Goal: Information Seeking & Learning: Compare options

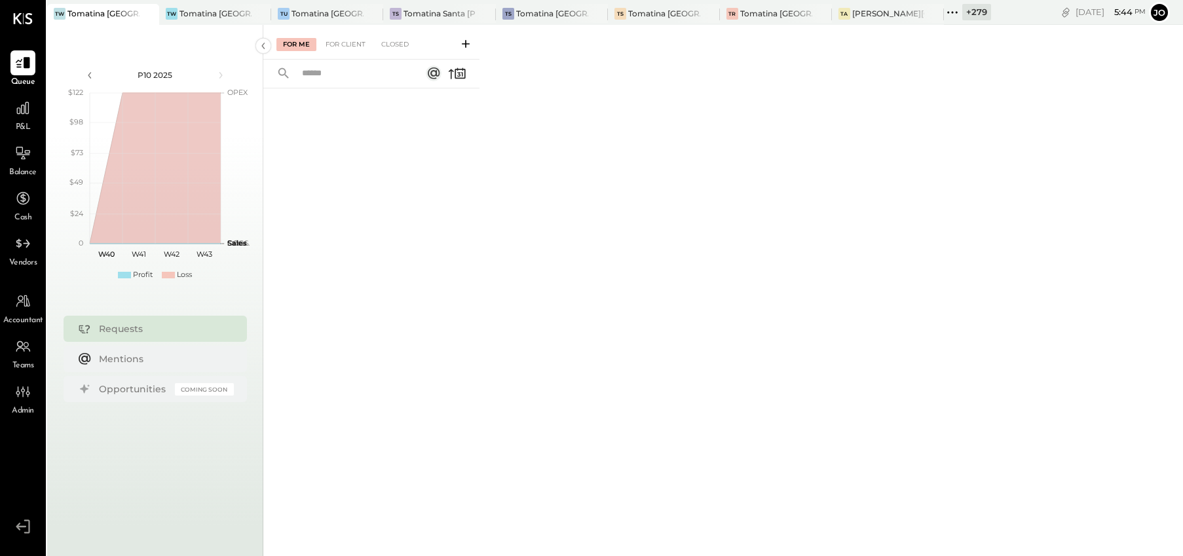
click at [149, 13] on icon at bounding box center [148, 14] width 16 height 16
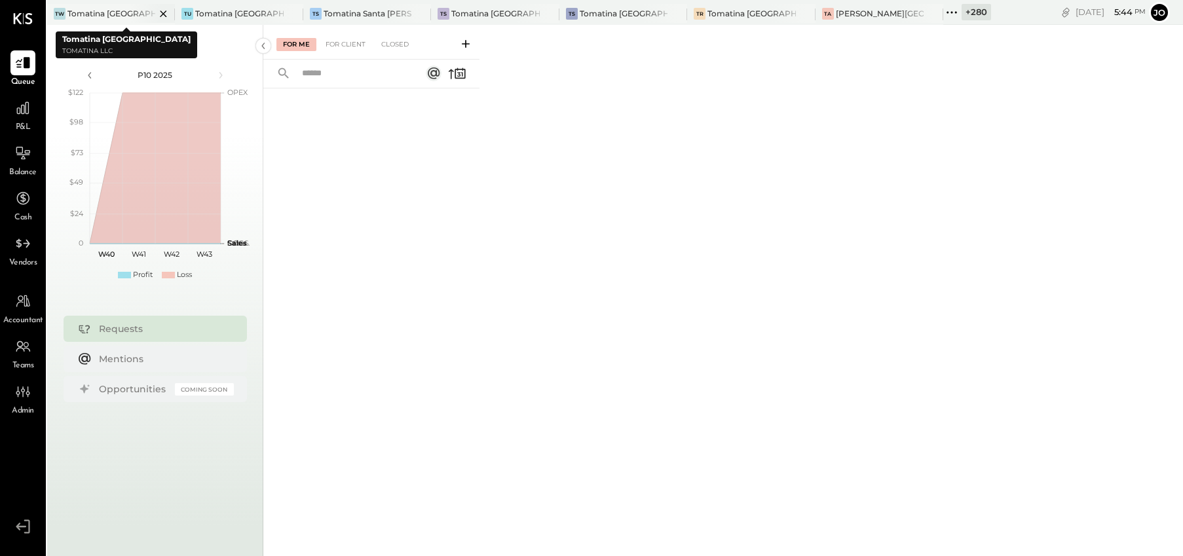
click at [156, 11] on icon at bounding box center [163, 14] width 16 height 16
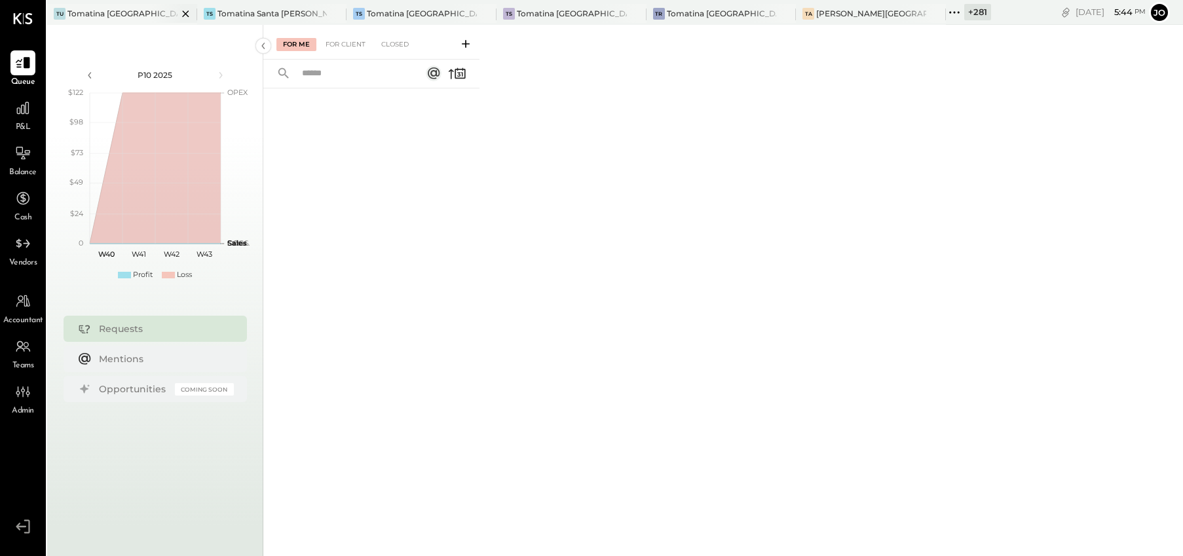
click at [165, 12] on div at bounding box center [174, 13] width 46 height 19
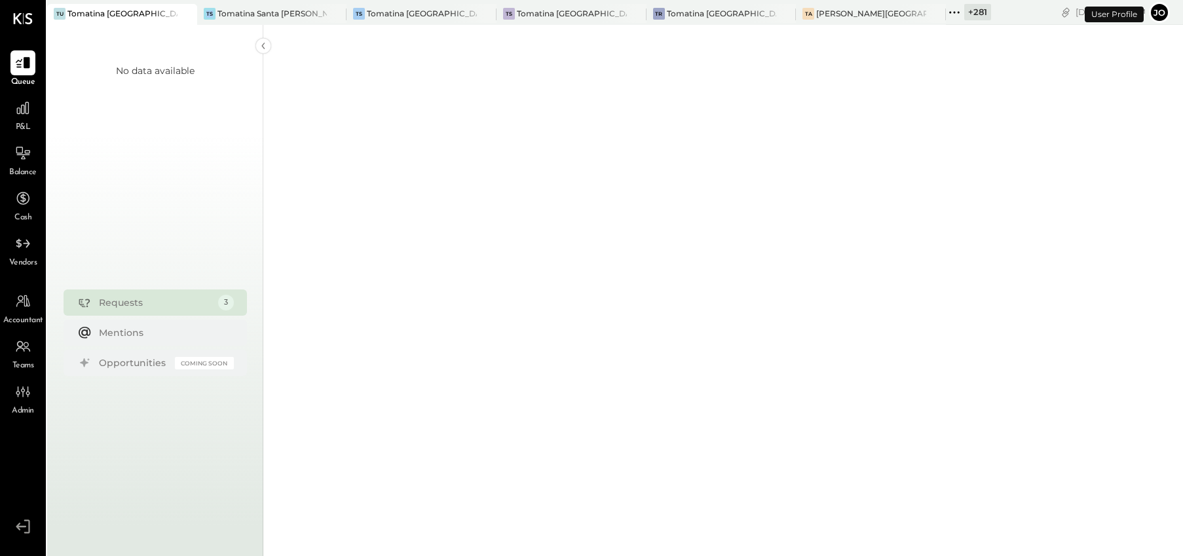
click at [178, 14] on icon at bounding box center [186, 14] width 16 height 16
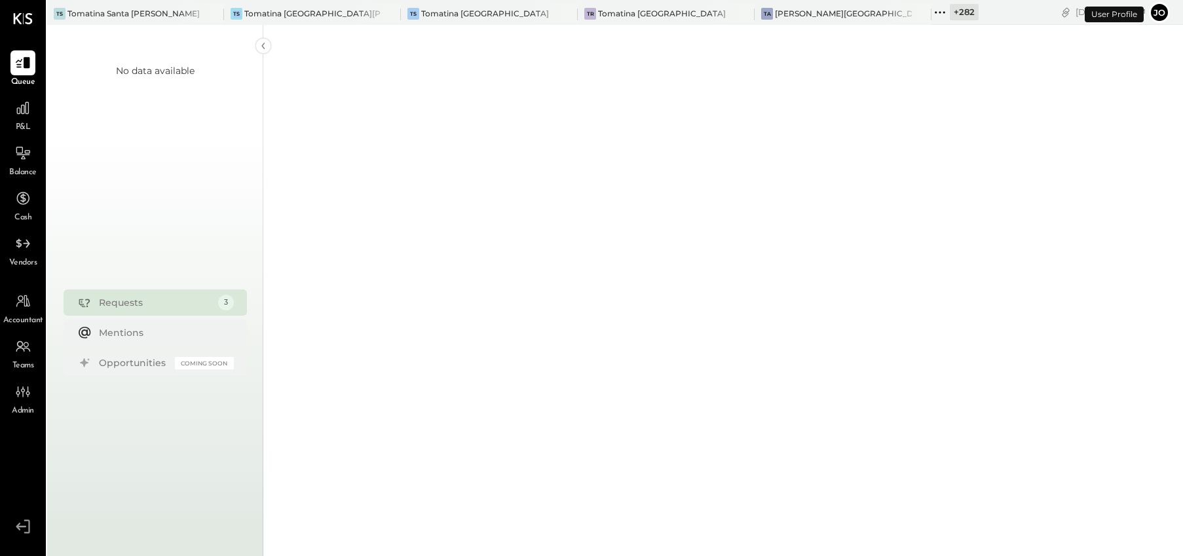
click at [178, 14] on div at bounding box center [201, 13] width 46 height 19
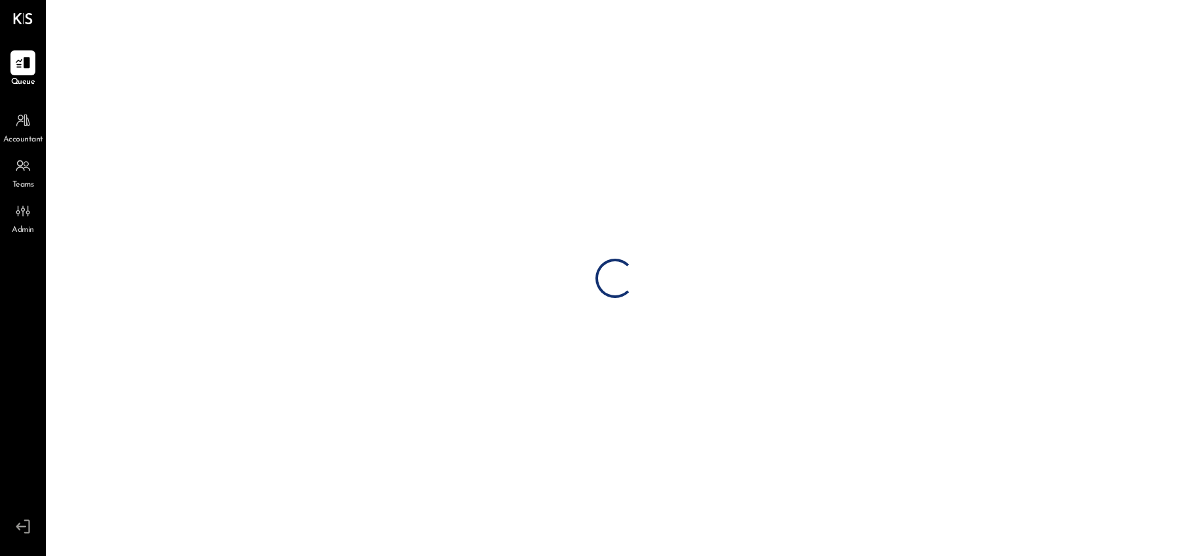
click at [178, 14] on div "Loading…" at bounding box center [615, 278] width 1136 height 556
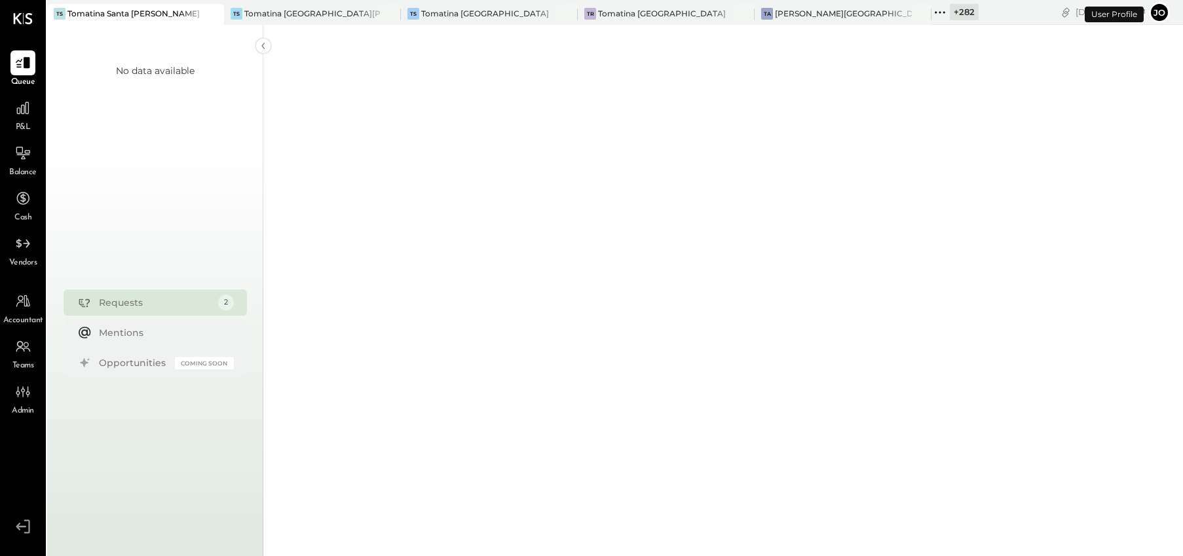
click at [178, 14] on div at bounding box center [201, 13] width 46 height 19
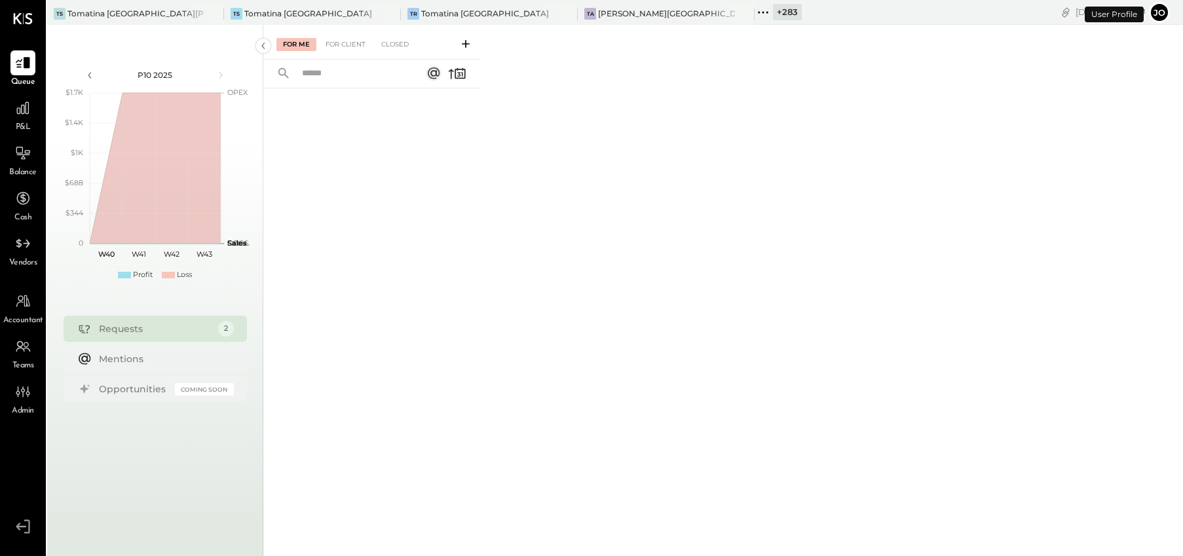
click at [183, 14] on div at bounding box center [201, 13] width 46 height 19
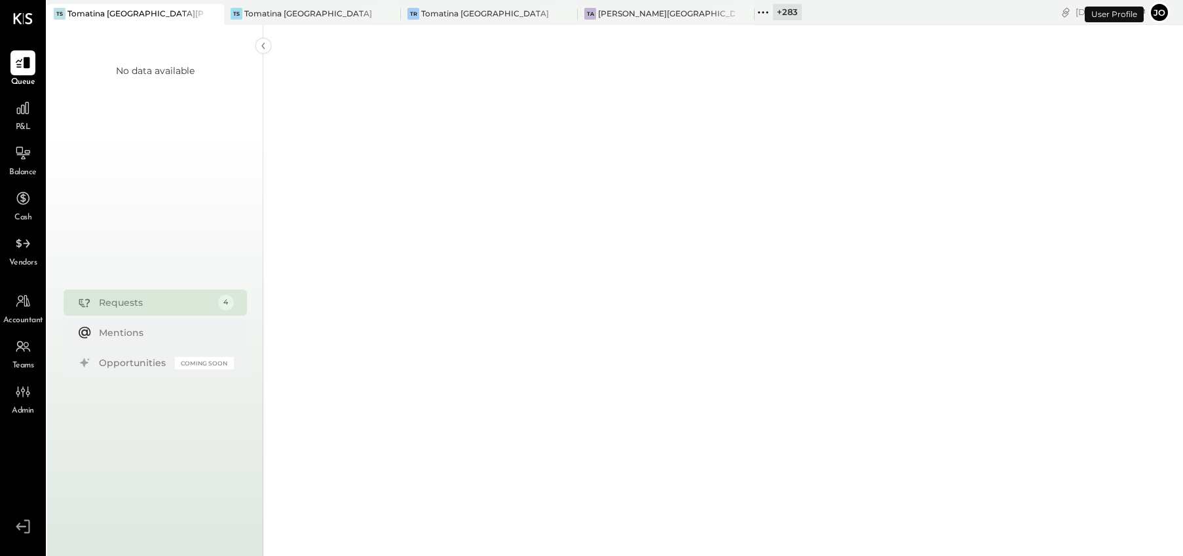
click at [212, 17] on icon at bounding box center [212, 14] width 16 height 16
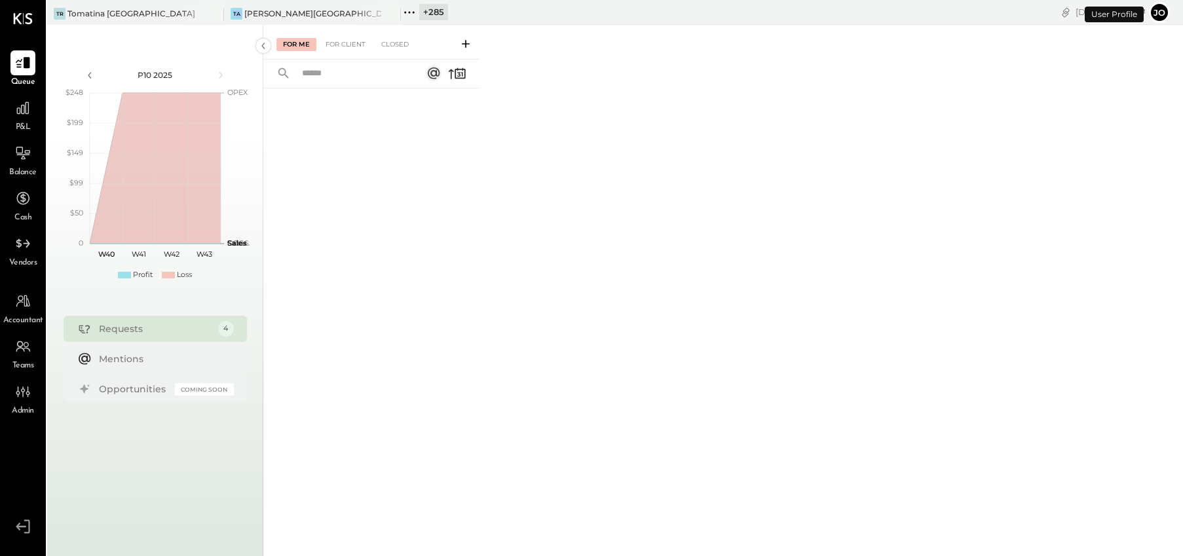
click at [212, 17] on icon at bounding box center [212, 14] width 16 height 16
click at [68, 16] on div "+ 287" at bounding box center [80, 12] width 29 height 16
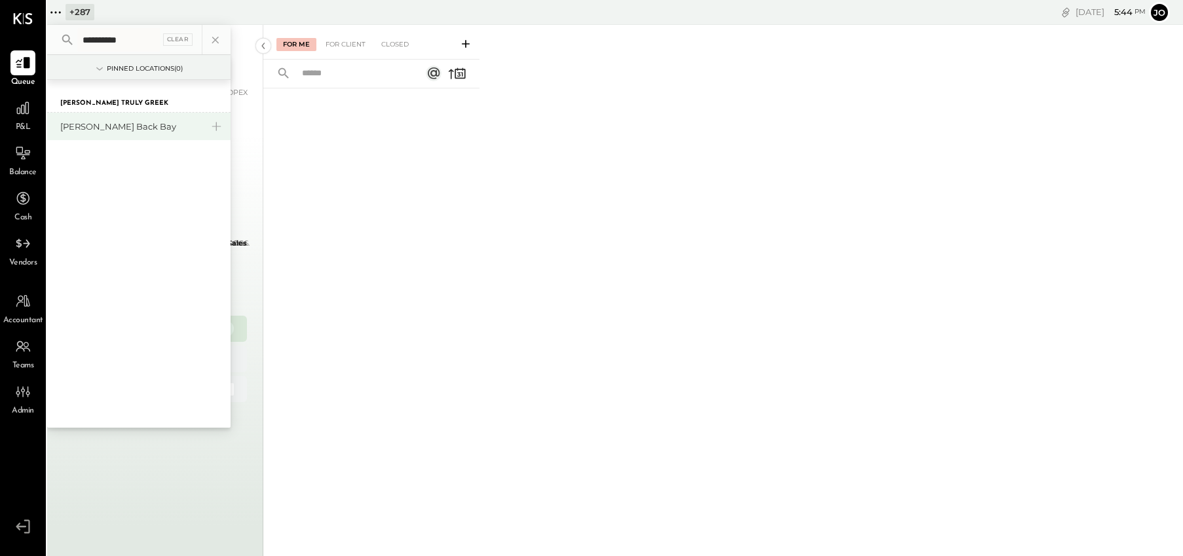
type input "**********"
click at [98, 121] on div "[PERSON_NAME] Back Bay" at bounding box center [130, 127] width 141 height 12
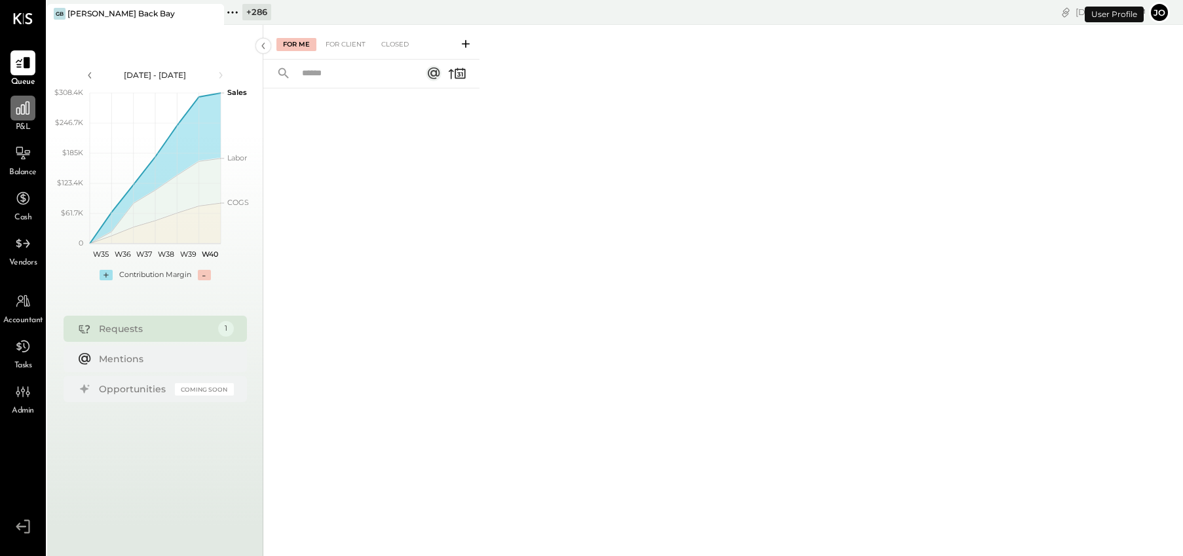
click at [33, 107] on div at bounding box center [22, 108] width 25 height 25
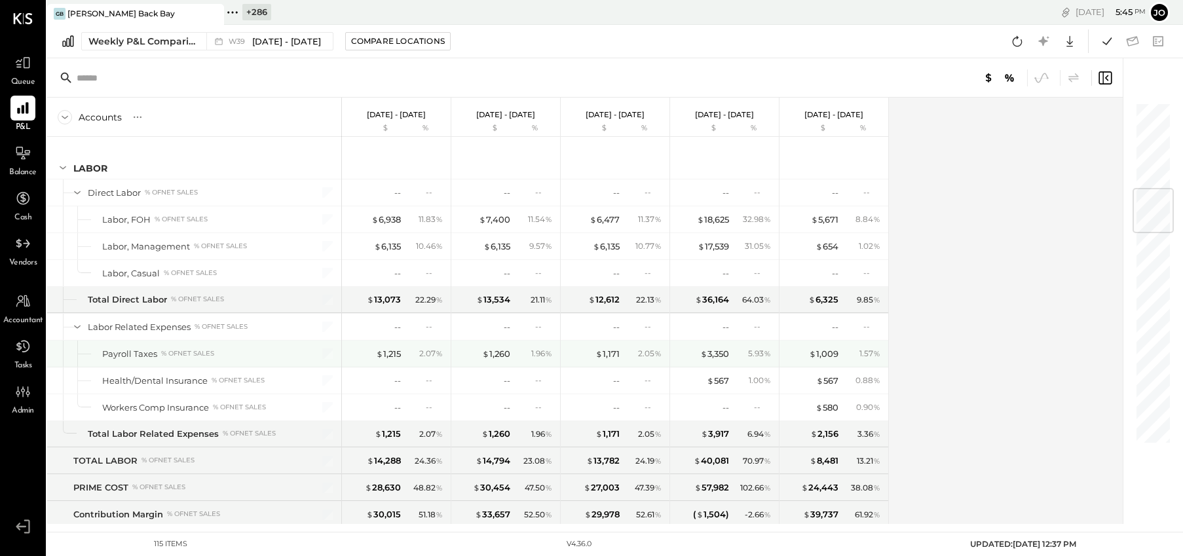
scroll to position [731, 0]
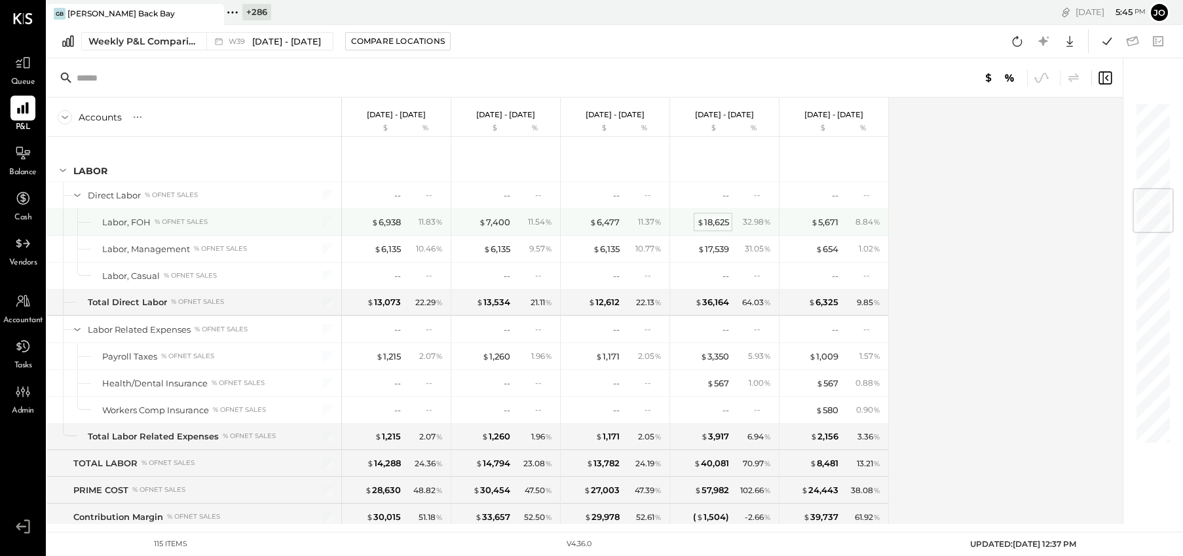
click at [717, 226] on div "$ 18,625" at bounding box center [713, 222] width 32 height 12
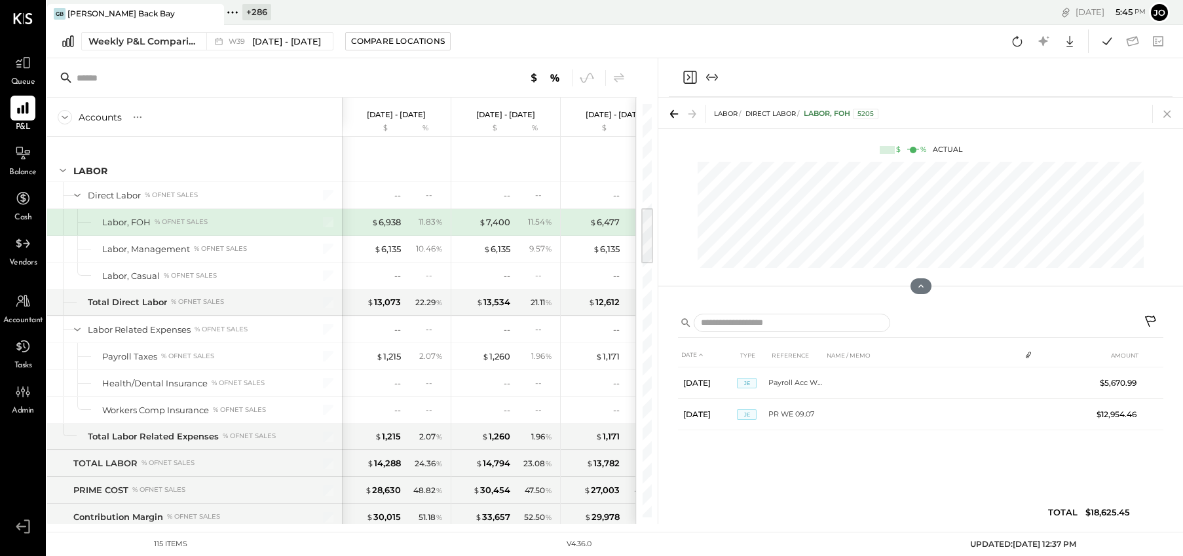
click at [1158, 115] on icon at bounding box center [1167, 114] width 18 height 18
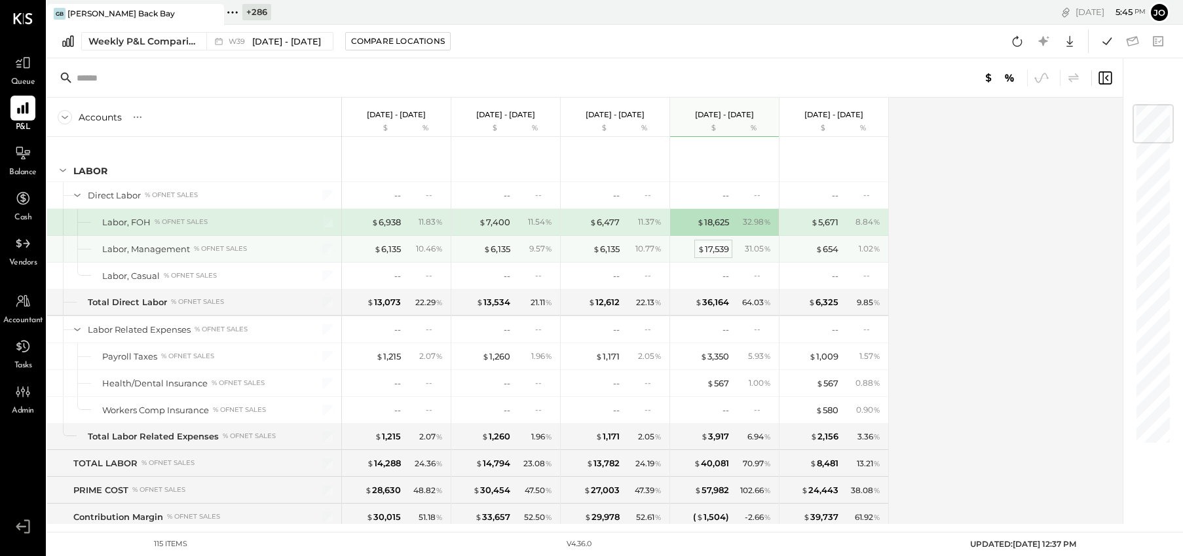
click at [718, 252] on div "$ 17,539" at bounding box center [713, 249] width 31 height 12
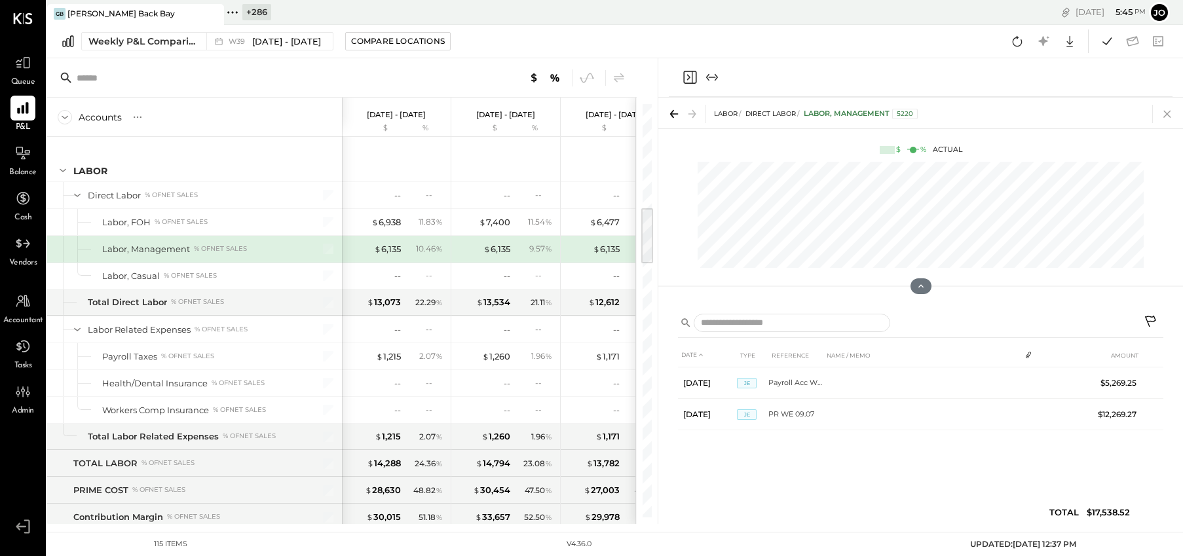
click at [1171, 108] on icon at bounding box center [1167, 114] width 18 height 18
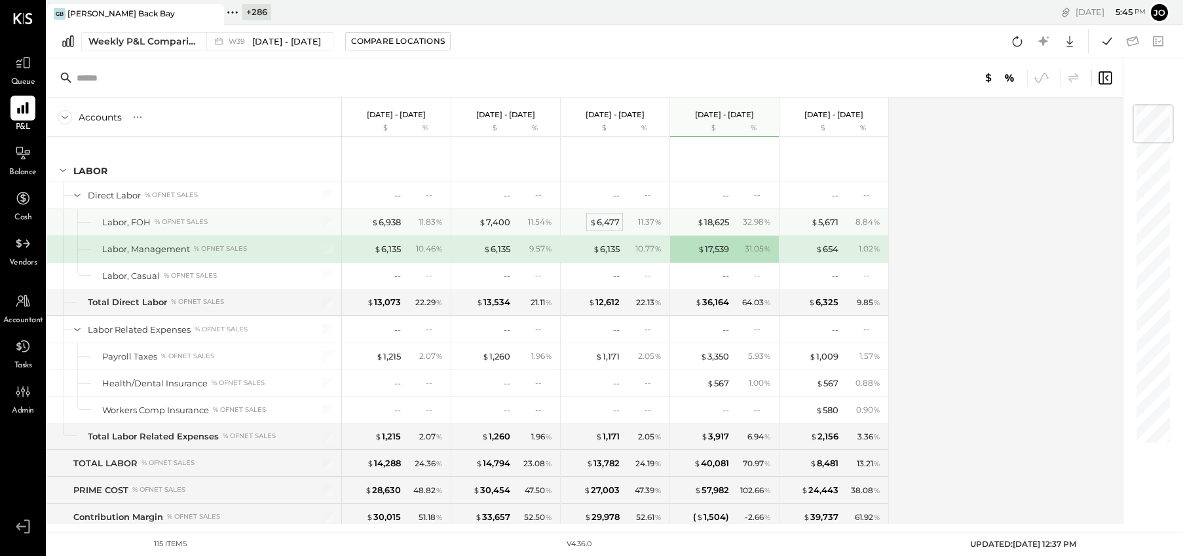
click at [608, 221] on div "$ 6,477" at bounding box center [605, 222] width 30 height 12
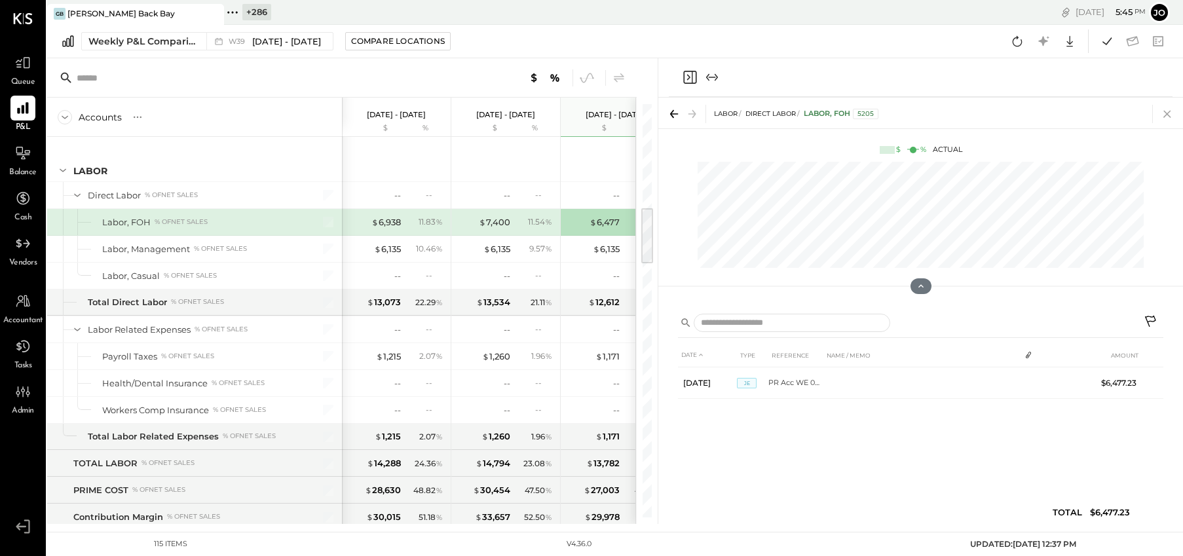
click at [1165, 116] on icon at bounding box center [1167, 114] width 18 height 18
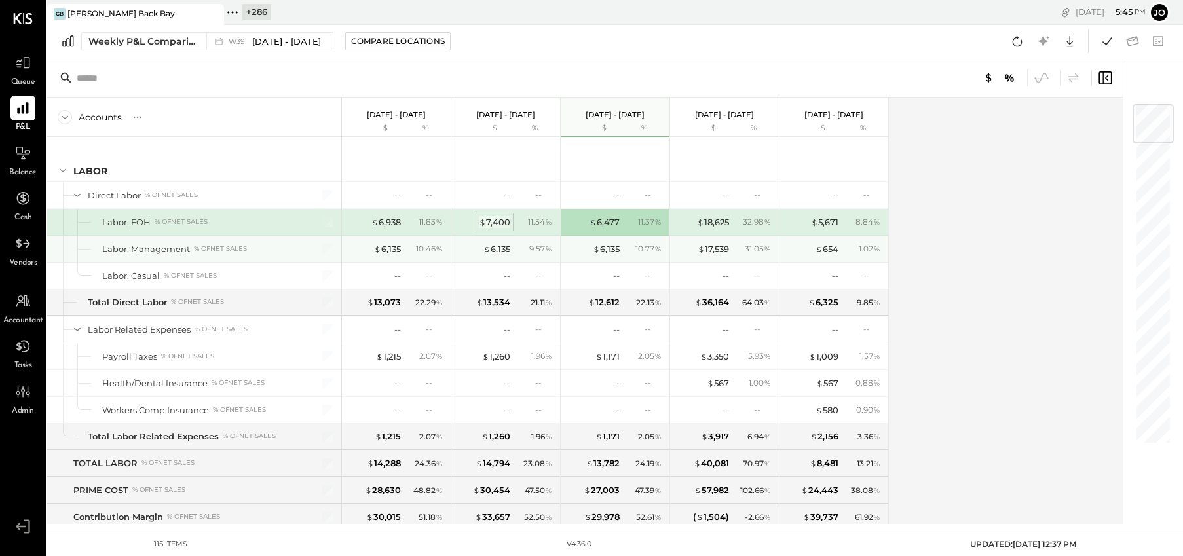
click at [483, 221] on span "$" at bounding box center [482, 222] width 7 height 10
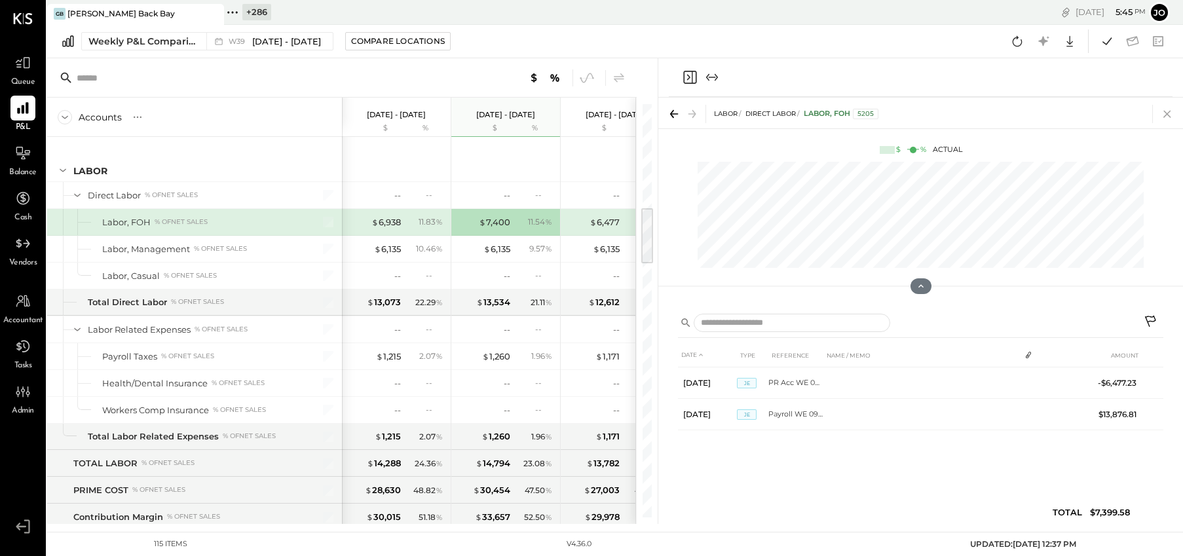
click at [1167, 117] on icon at bounding box center [1167, 114] width 18 height 18
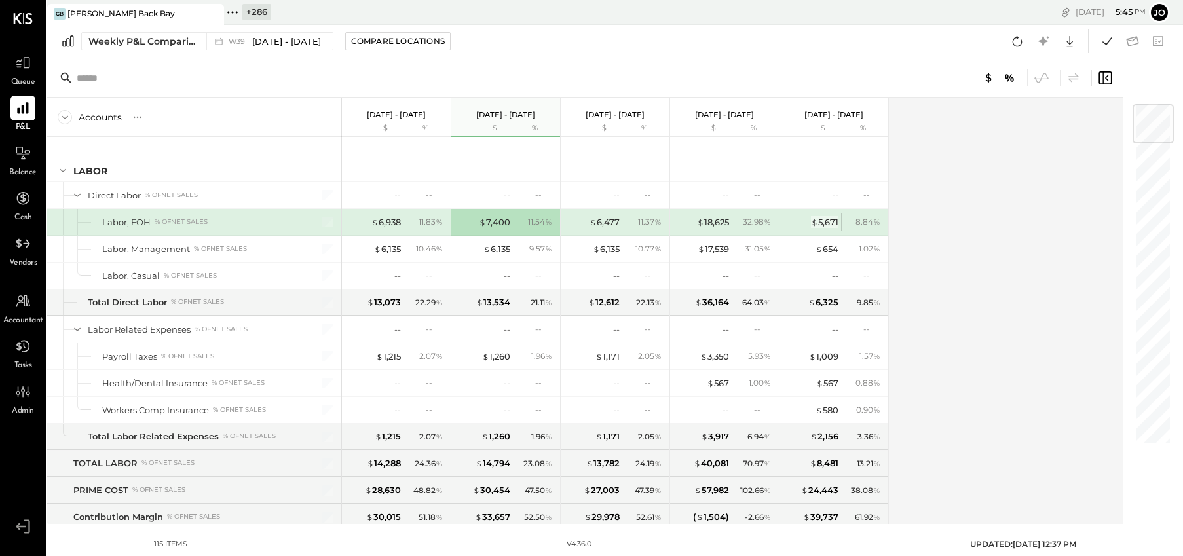
click at [817, 222] on span "$" at bounding box center [814, 222] width 7 height 10
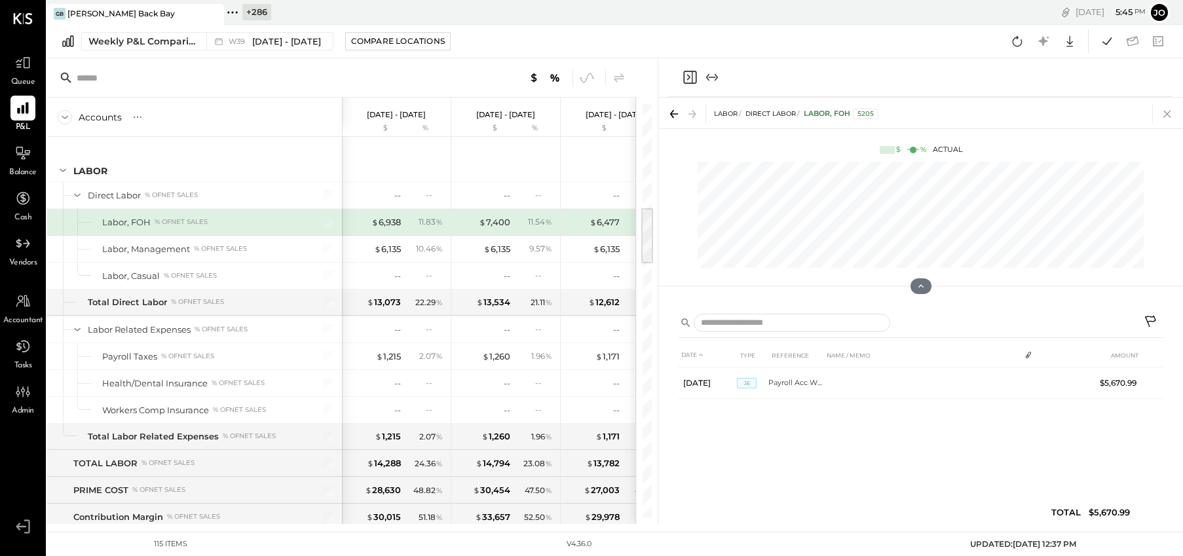
click at [1166, 117] on icon at bounding box center [1167, 114] width 18 height 18
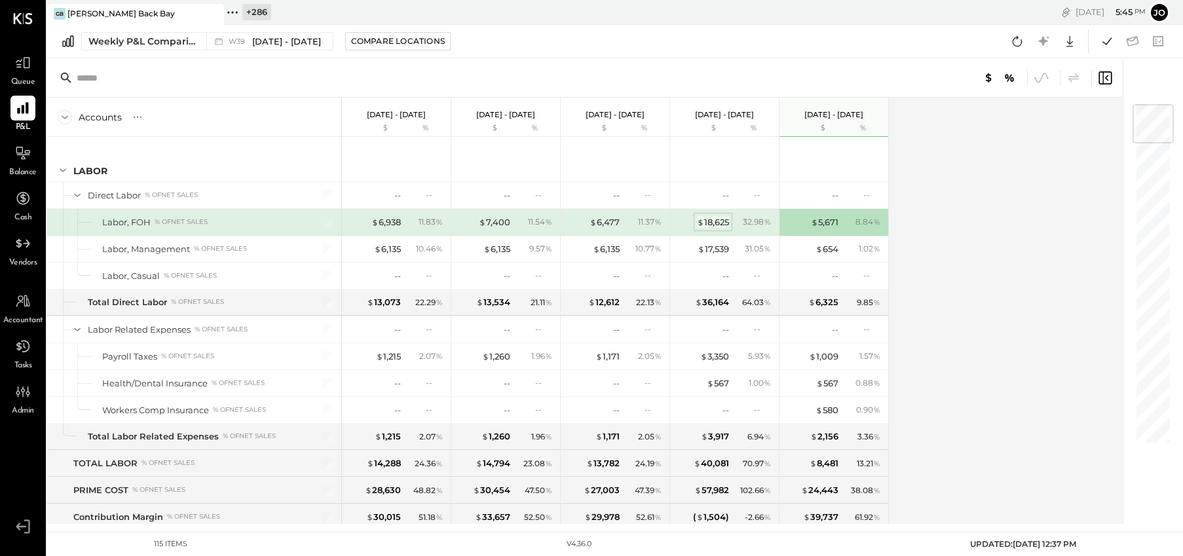
click at [719, 220] on div "$ 18,625" at bounding box center [713, 222] width 32 height 12
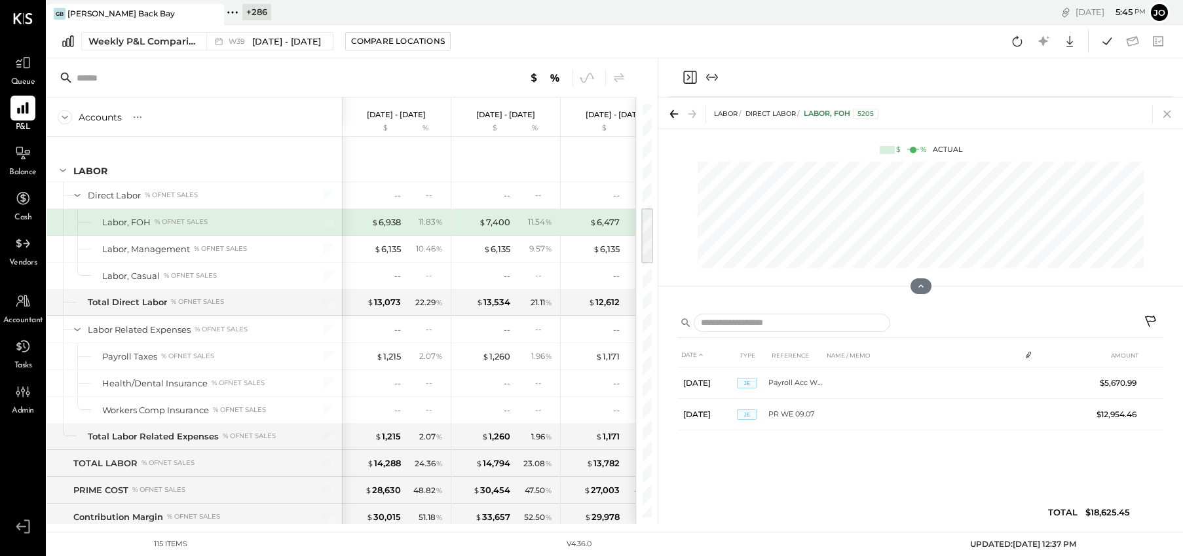
click at [1169, 112] on icon at bounding box center [1166, 114] width 7 height 7
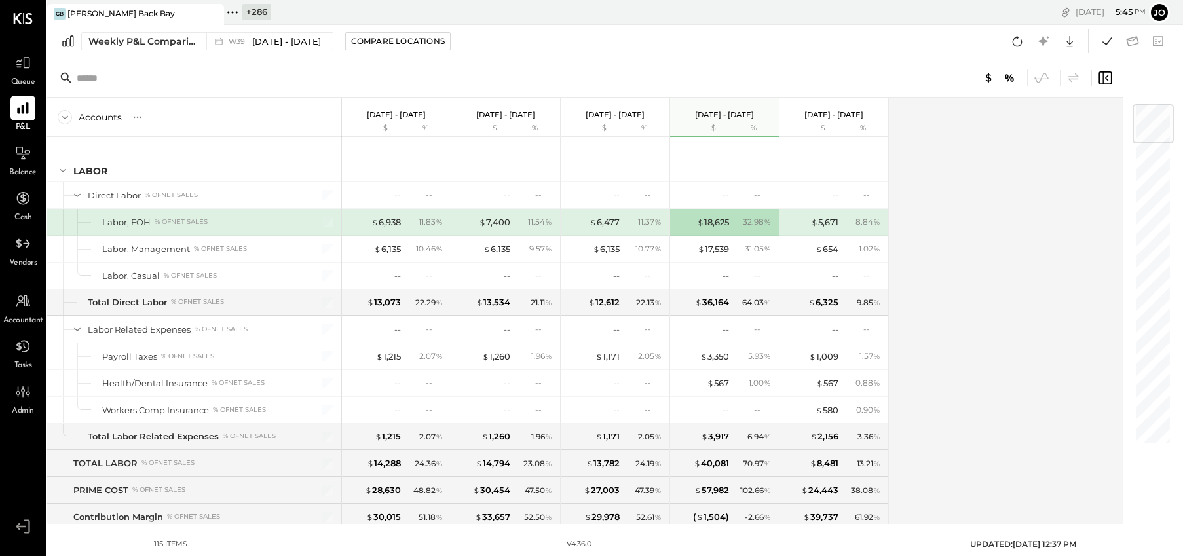
click at [973, 250] on div "Accounts S % GL [DATE] - [DATE] $ % [DATE] - [DATE] $ % [DATE] - [DATE] $ % [DA…" at bounding box center [586, 311] width 1078 height 426
click at [231, 12] on icon at bounding box center [232, 12] width 17 height 17
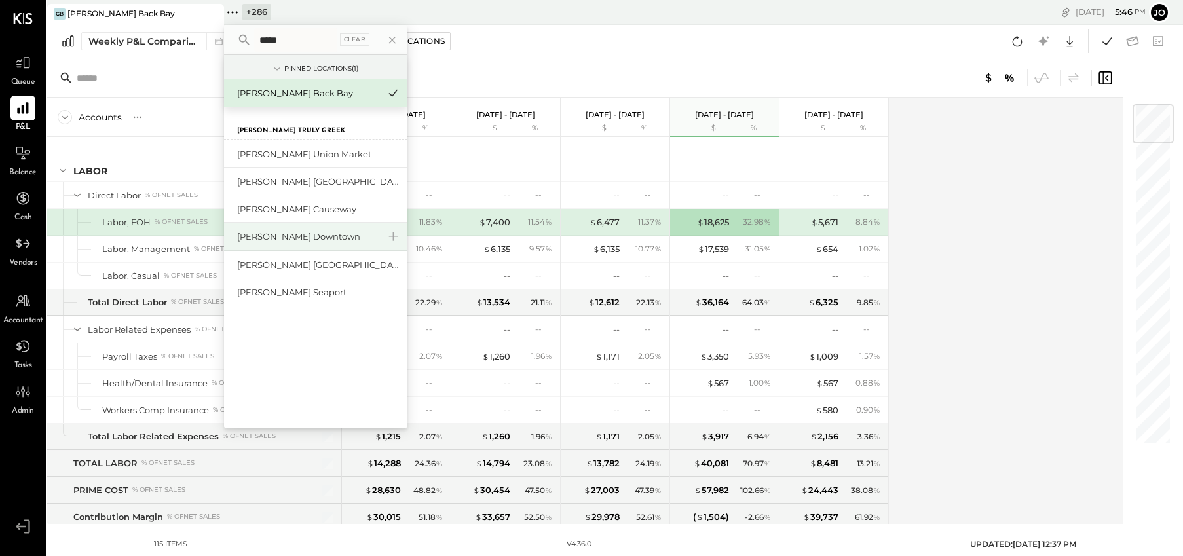
type input "*****"
click at [271, 237] on div "[PERSON_NAME] Downtown" at bounding box center [307, 237] width 141 height 12
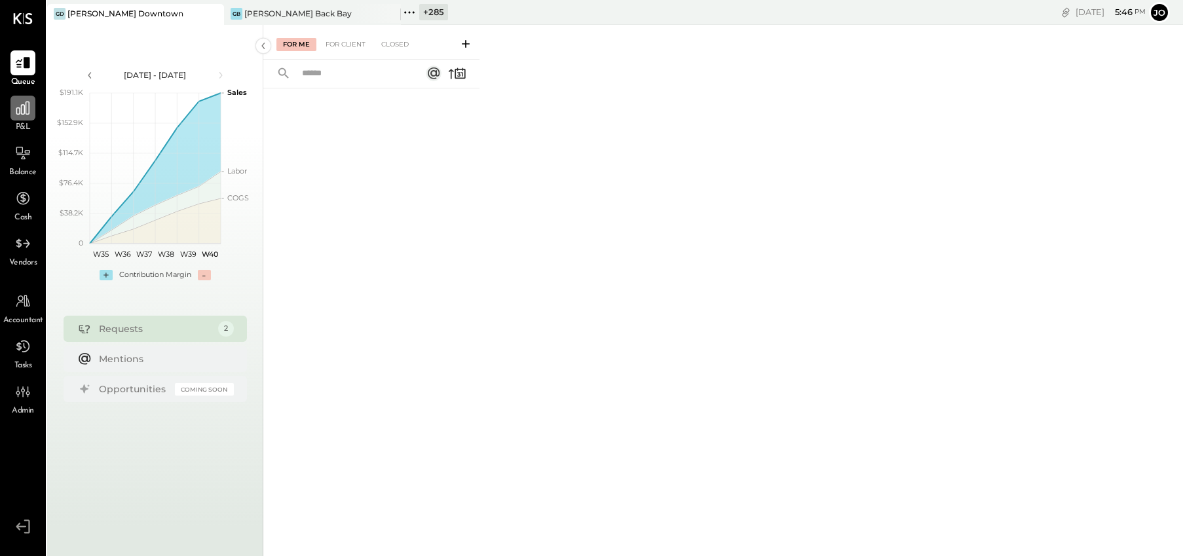
click at [15, 109] on icon at bounding box center [22, 108] width 17 height 17
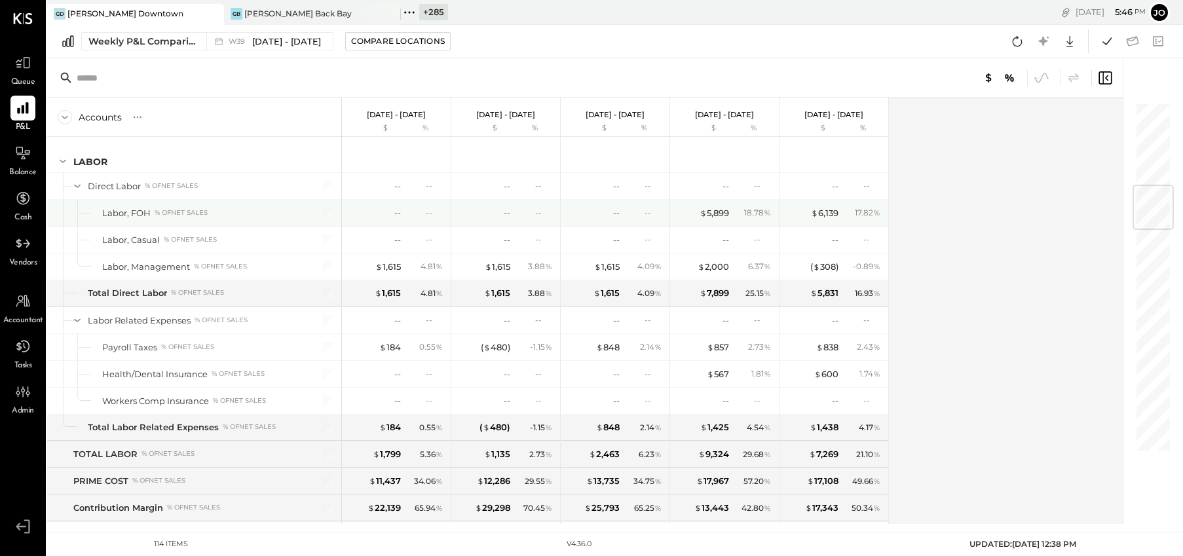
scroll to position [680, 0]
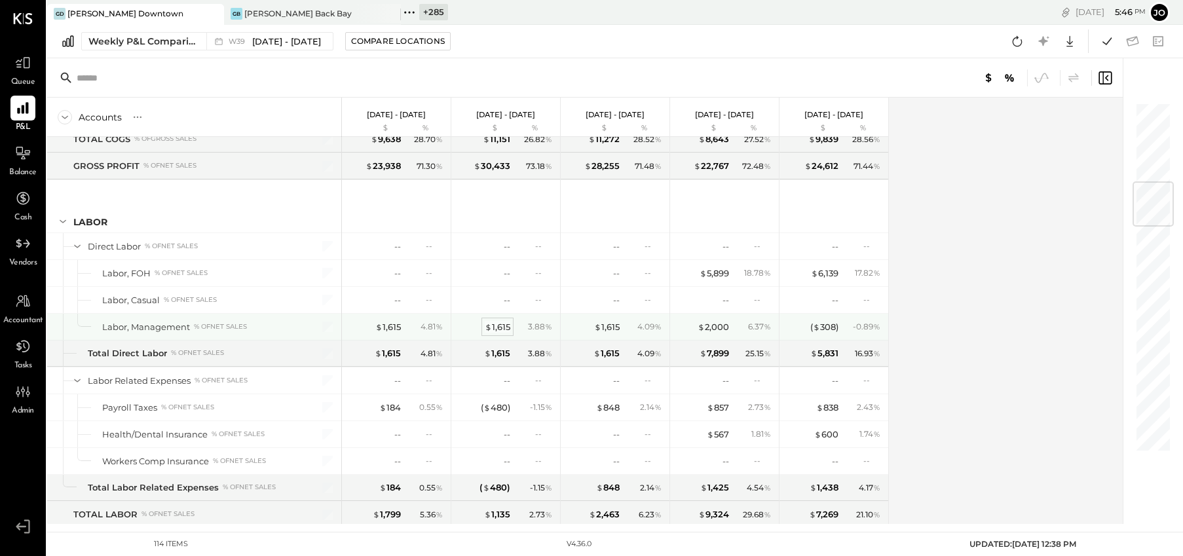
click at [507, 326] on div "$ 1,615" at bounding box center [498, 327] width 26 height 12
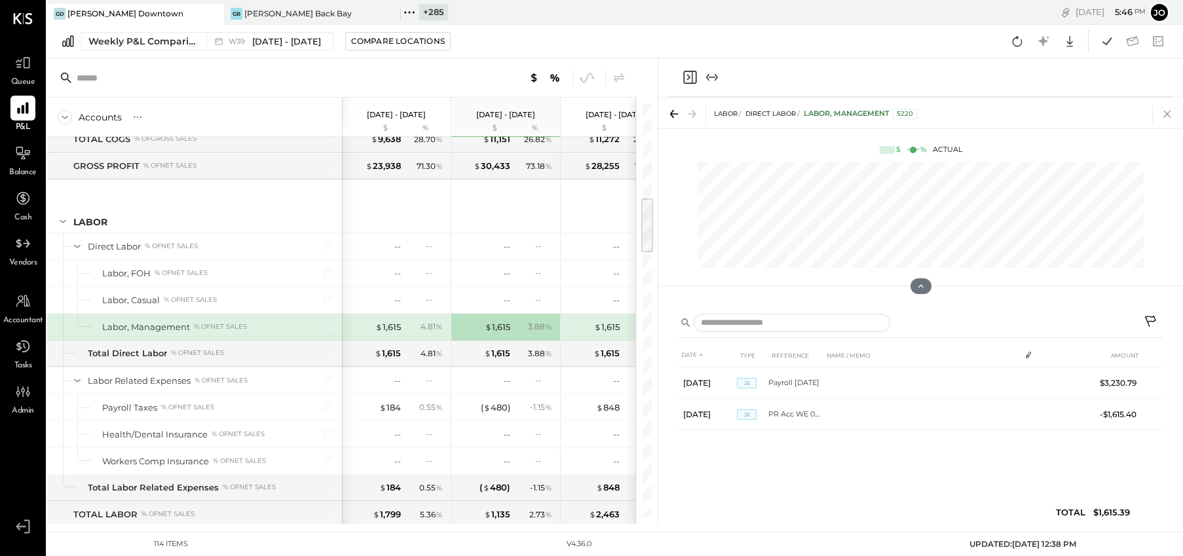
click at [1163, 118] on icon at bounding box center [1167, 114] width 18 height 18
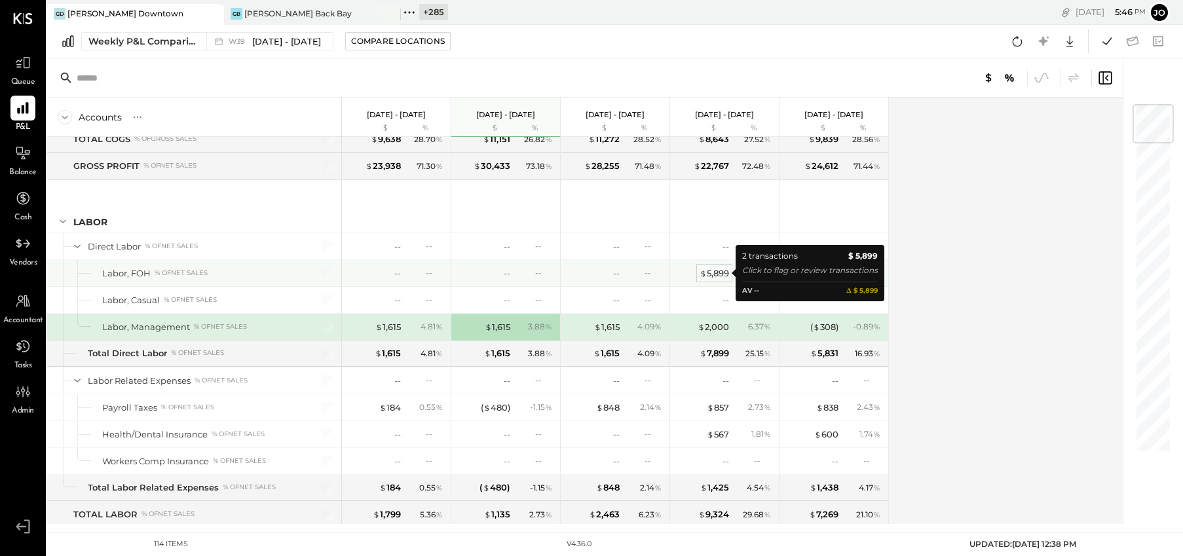
click at [702, 276] on span "$" at bounding box center [703, 273] width 7 height 10
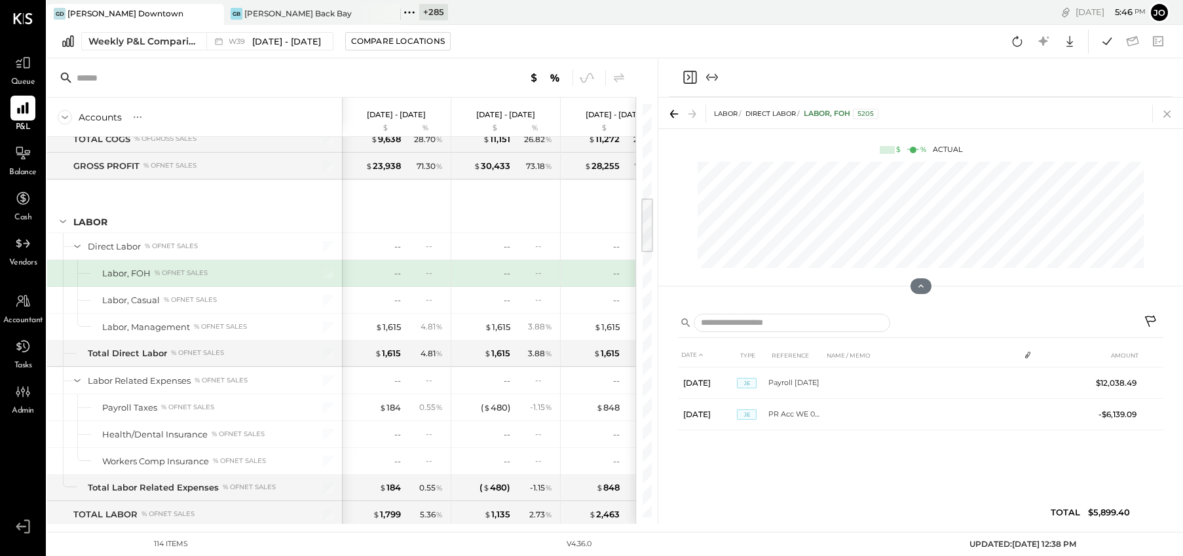
click at [1161, 115] on icon at bounding box center [1167, 114] width 18 height 18
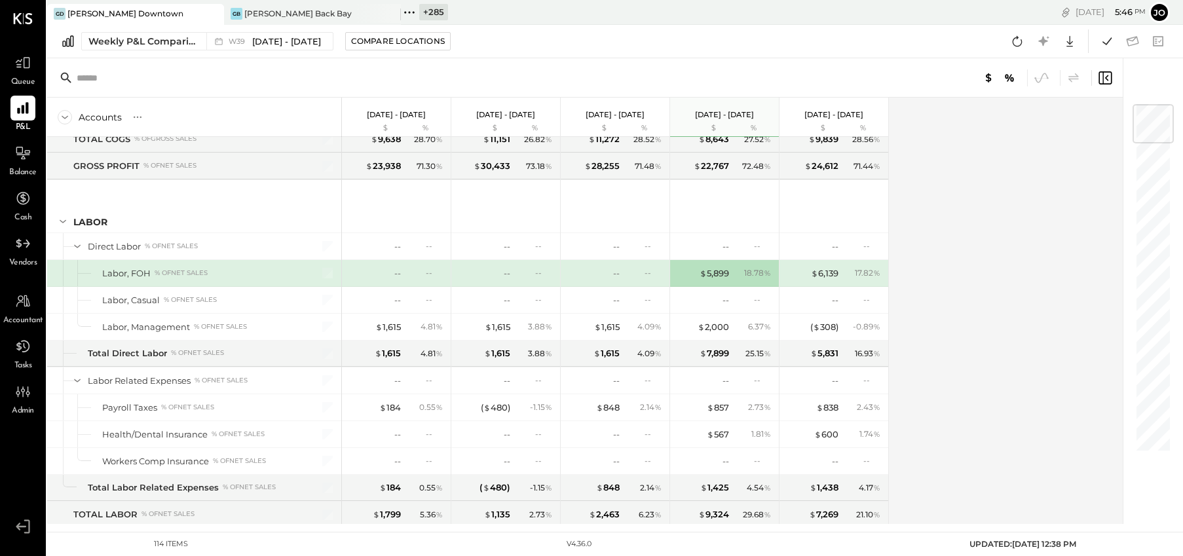
click at [941, 266] on div "Accounts S % GL [DATE] - [DATE] $ % [DATE] - [DATE] $ % [DATE] - [DATE] $ % [DA…" at bounding box center [586, 311] width 1078 height 426
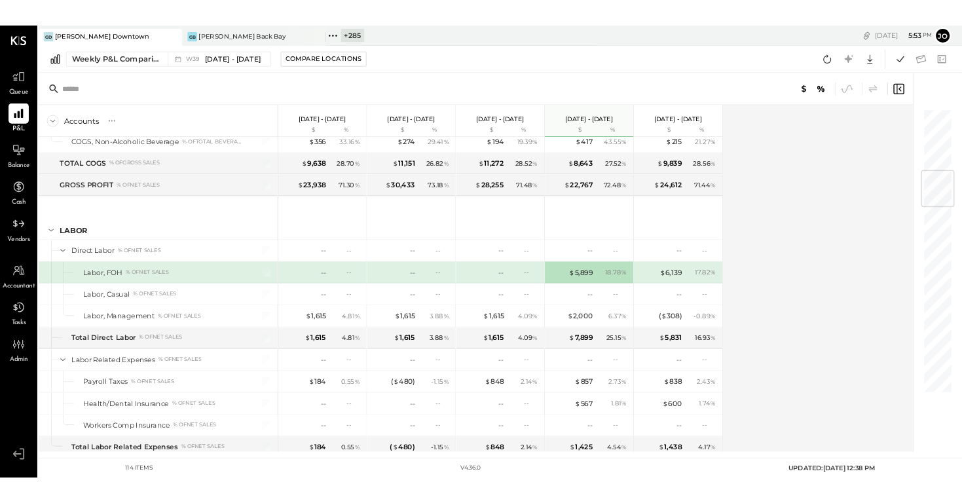
scroll to position [650, 0]
